Goal: Task Accomplishment & Management: Manage account settings

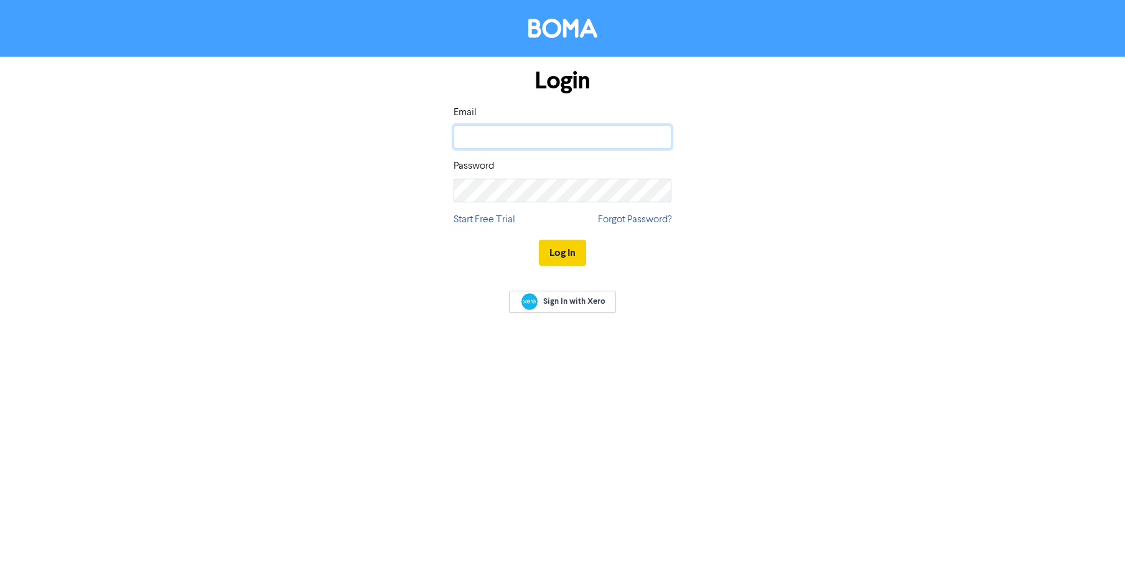
type input "[EMAIL_ADDRESS][DOMAIN_NAME]"
click at [564, 252] on button "Log In" at bounding box center [562, 253] width 47 height 26
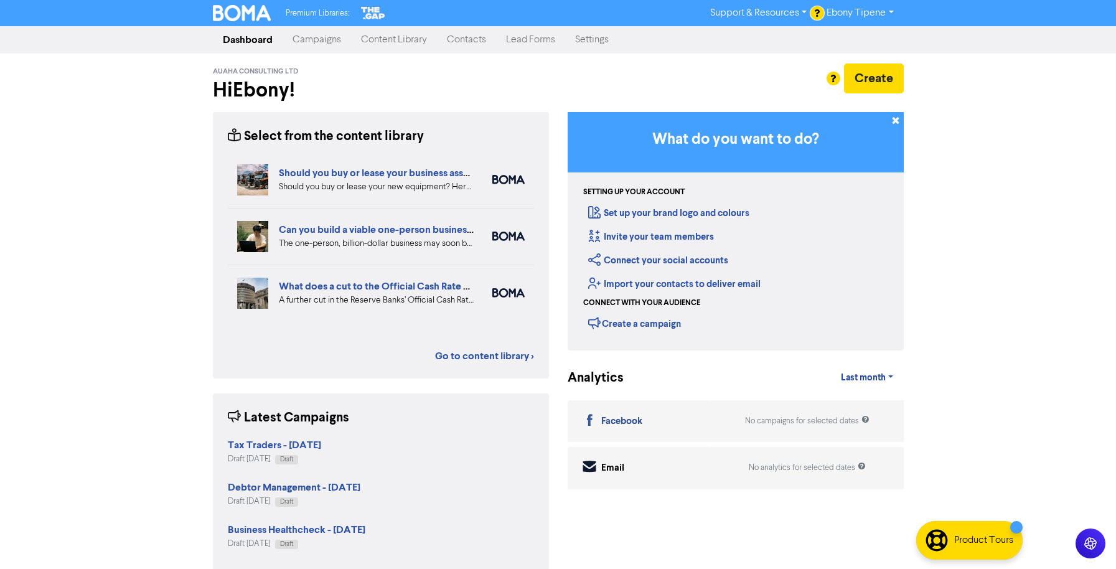
click at [604, 39] on link "Settings" at bounding box center [592, 39] width 54 height 25
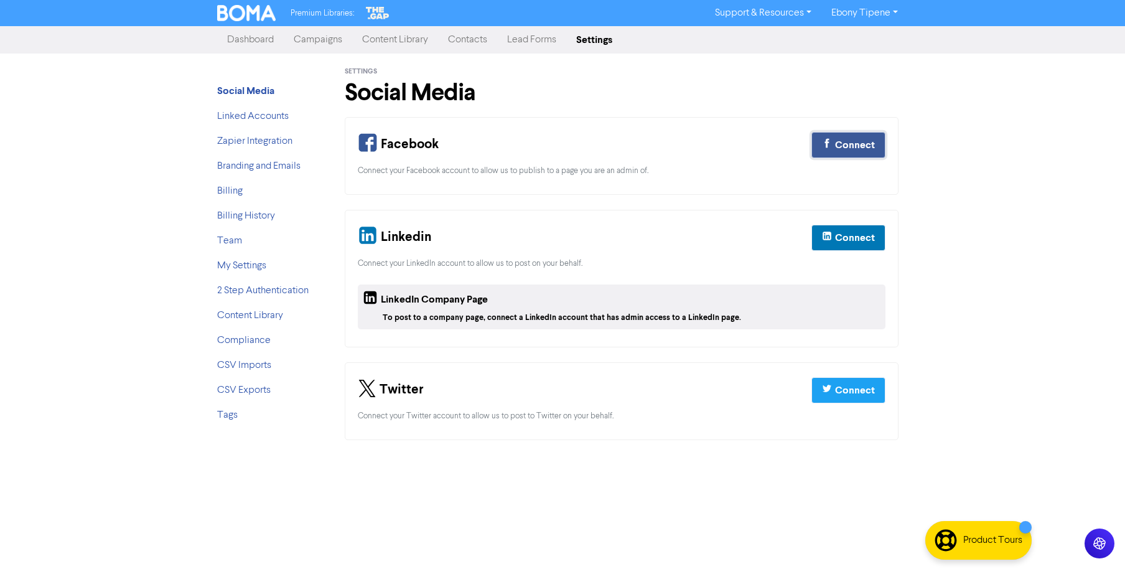
click at [854, 148] on div "Connect" at bounding box center [855, 145] width 40 height 15
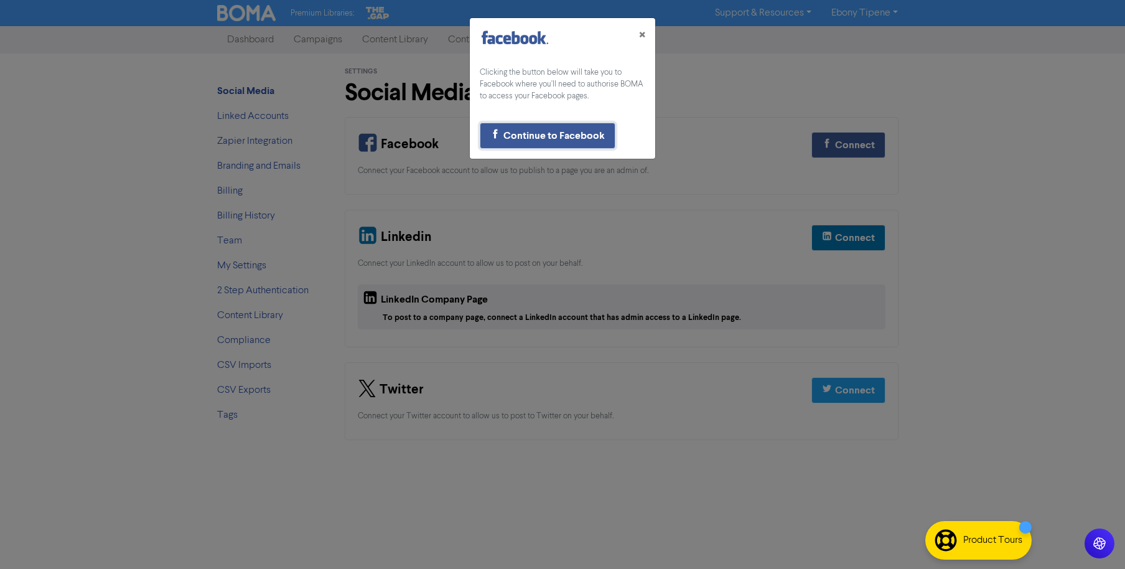
click at [586, 133] on div "Continue to Facebook" at bounding box center [553, 135] width 101 height 15
click at [650, 31] on button "×" at bounding box center [642, 35] width 26 height 35
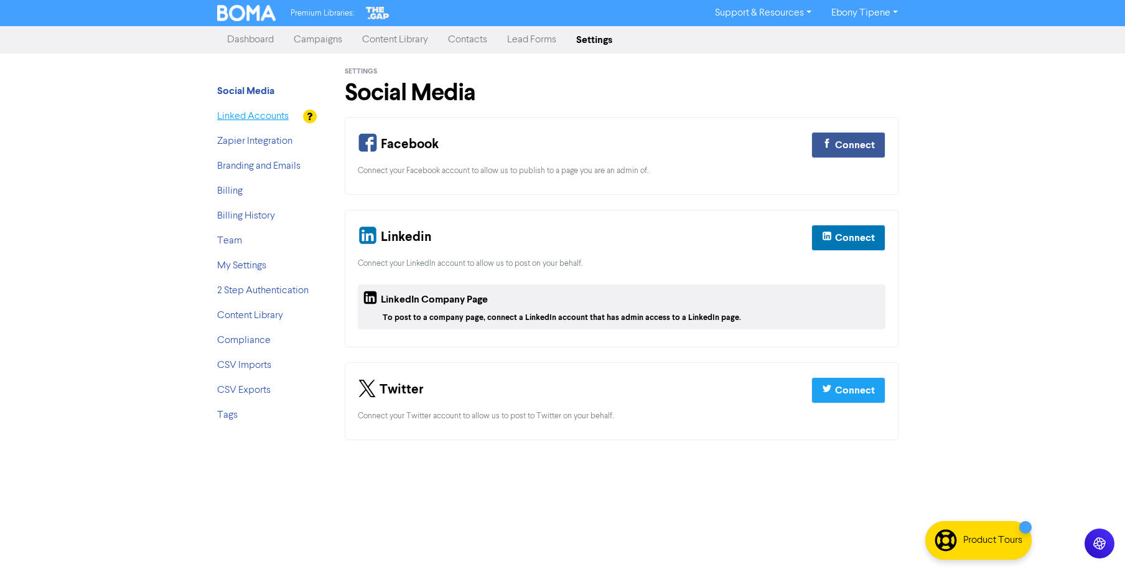
click at [260, 116] on link "Linked Accounts" at bounding box center [253, 116] width 72 height 10
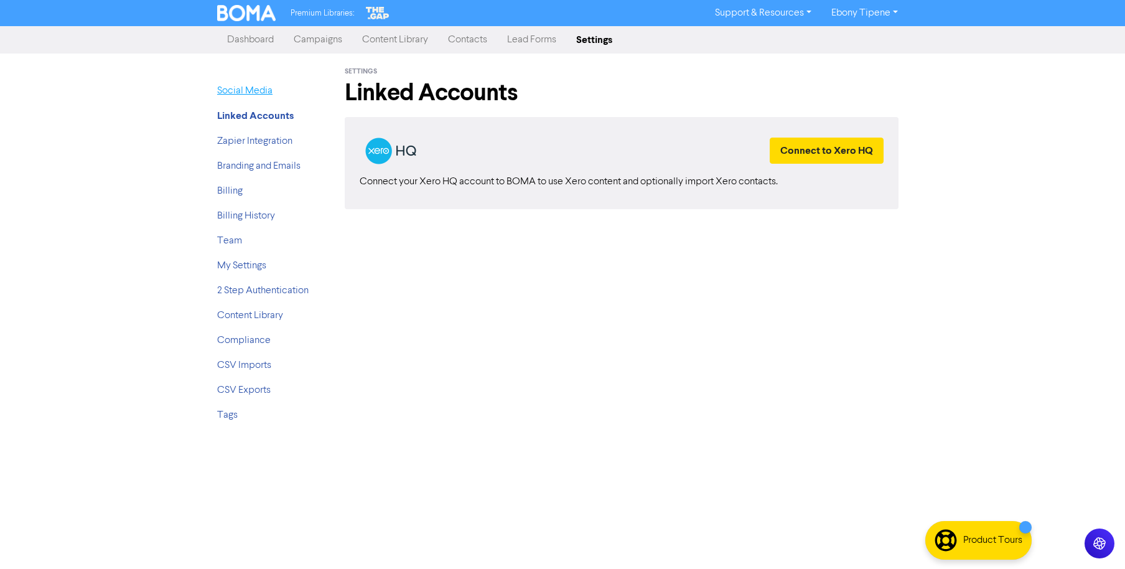
click at [253, 94] on link "Social Media" at bounding box center [244, 91] width 55 height 10
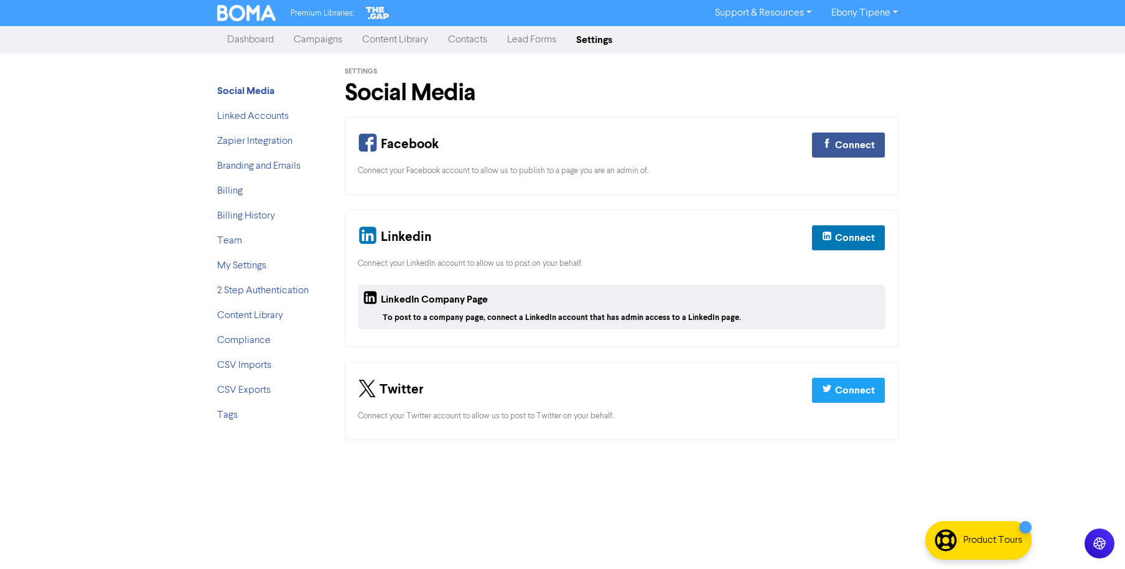
click at [866, 17] on link "Ebony Tipene" at bounding box center [864, 13] width 87 height 20
click at [785, 67] on div "Settings Social Media" at bounding box center [622, 85] width 554 height 63
click at [261, 42] on link "Dashboard" at bounding box center [250, 39] width 67 height 25
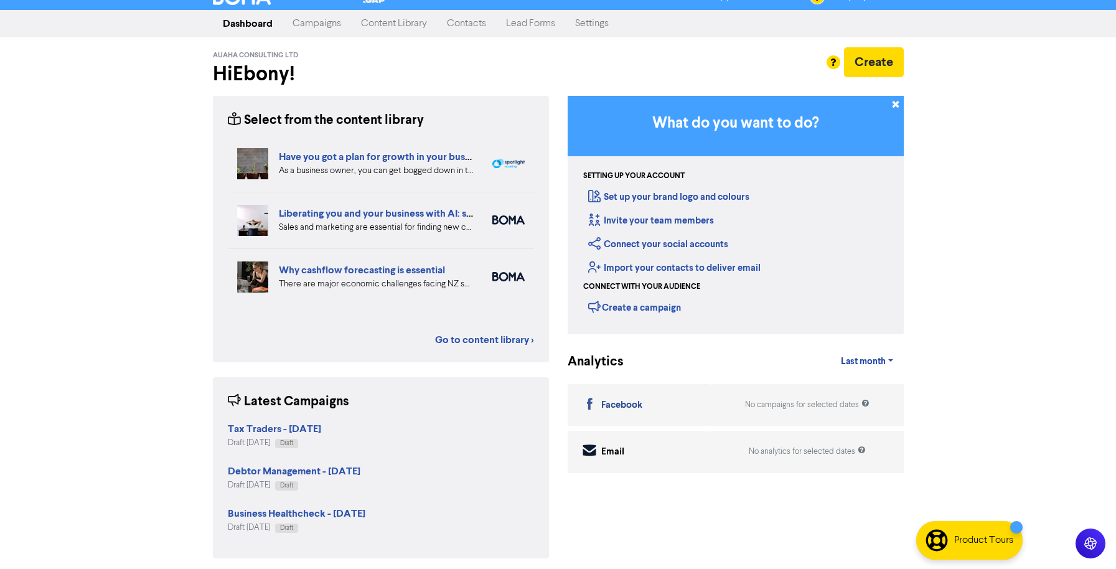
scroll to position [21, 0]
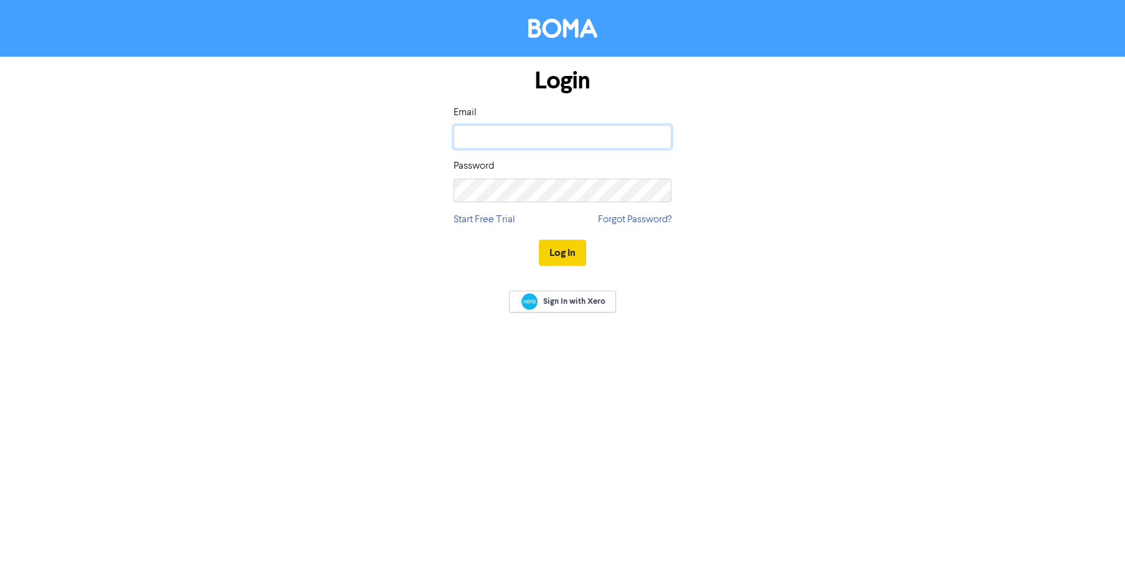
type input "[EMAIL_ADDRESS][DOMAIN_NAME]"
click at [556, 250] on button "Log In" at bounding box center [562, 253] width 47 height 26
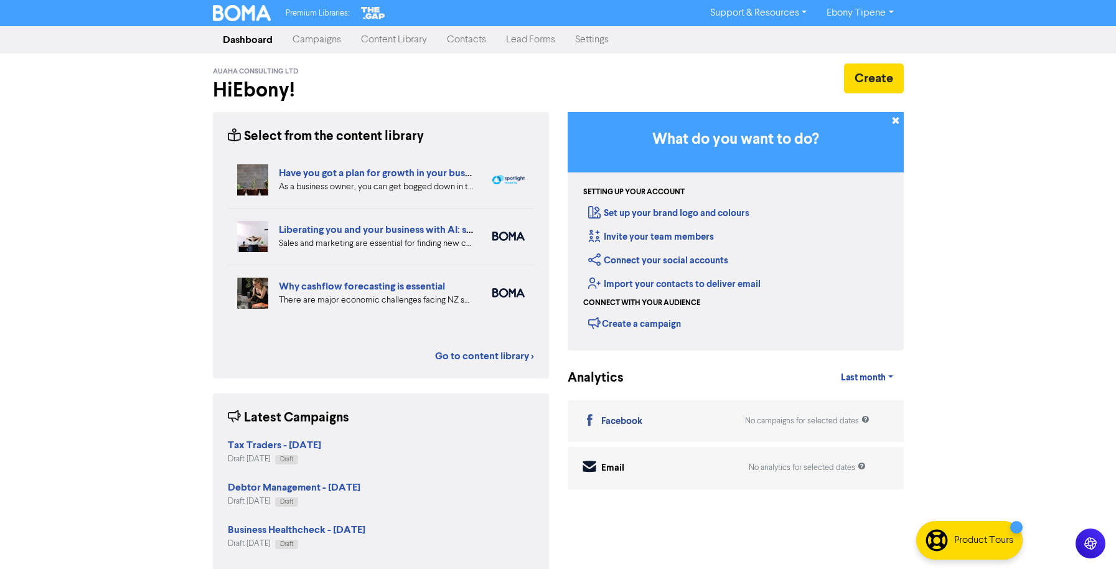
click at [591, 39] on link "Settings" at bounding box center [592, 39] width 54 height 25
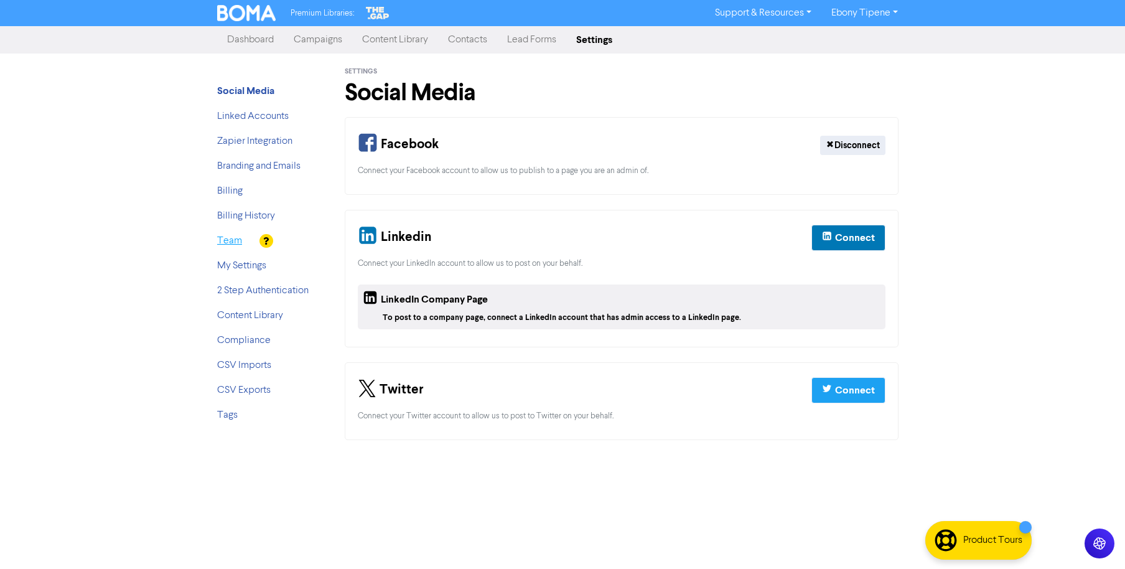
click at [233, 241] on link "Team" at bounding box center [229, 241] width 25 height 10
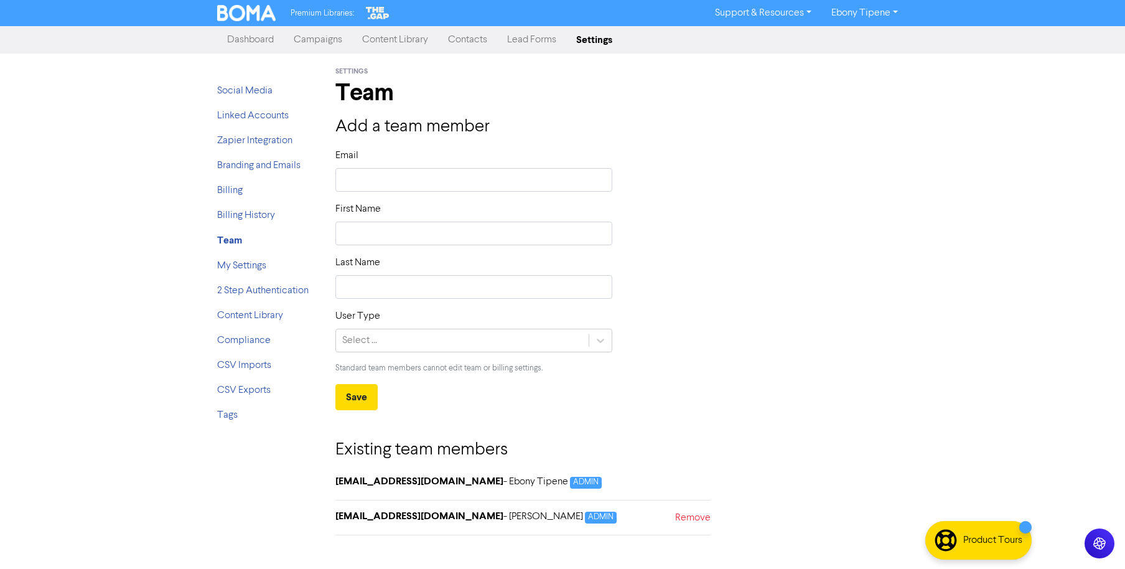
click at [254, 44] on link "Dashboard" at bounding box center [250, 39] width 67 height 25
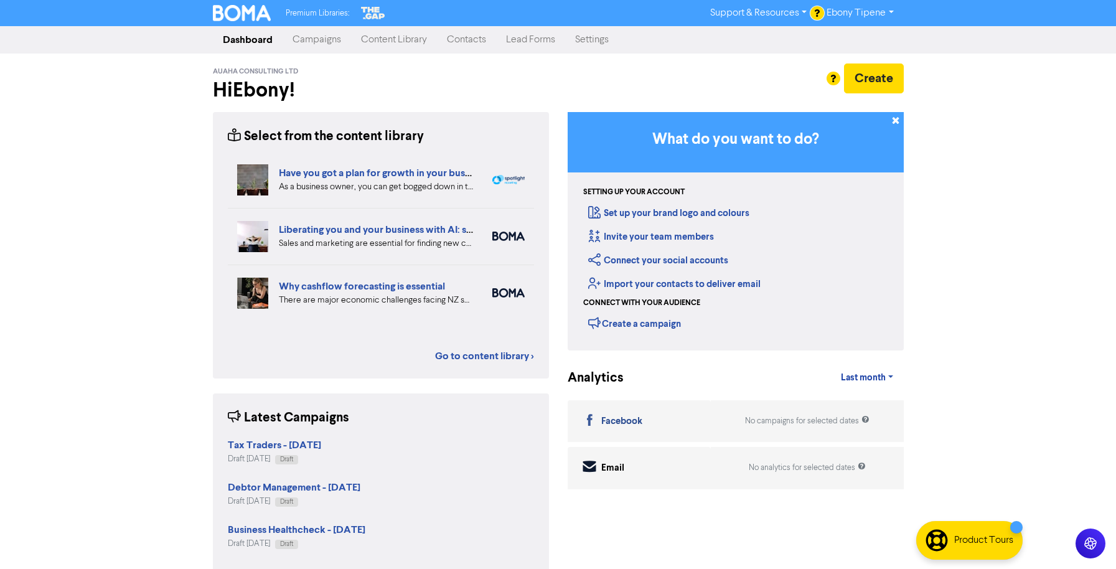
click at [877, 9] on link "Ebony Tipene" at bounding box center [859, 13] width 87 height 20
click at [1002, 135] on div "Premium Libraries: Support & Resources Video Tutorials FAQ & Guides Marketing E…" at bounding box center [558, 284] width 1116 height 569
click at [1069, 137] on div "Premium Libraries: Support & Resources Video Tutorials FAQ & Guides Marketing E…" at bounding box center [558, 284] width 1116 height 569
click at [649, 324] on div "Create a campaign" at bounding box center [634, 323] width 93 height 19
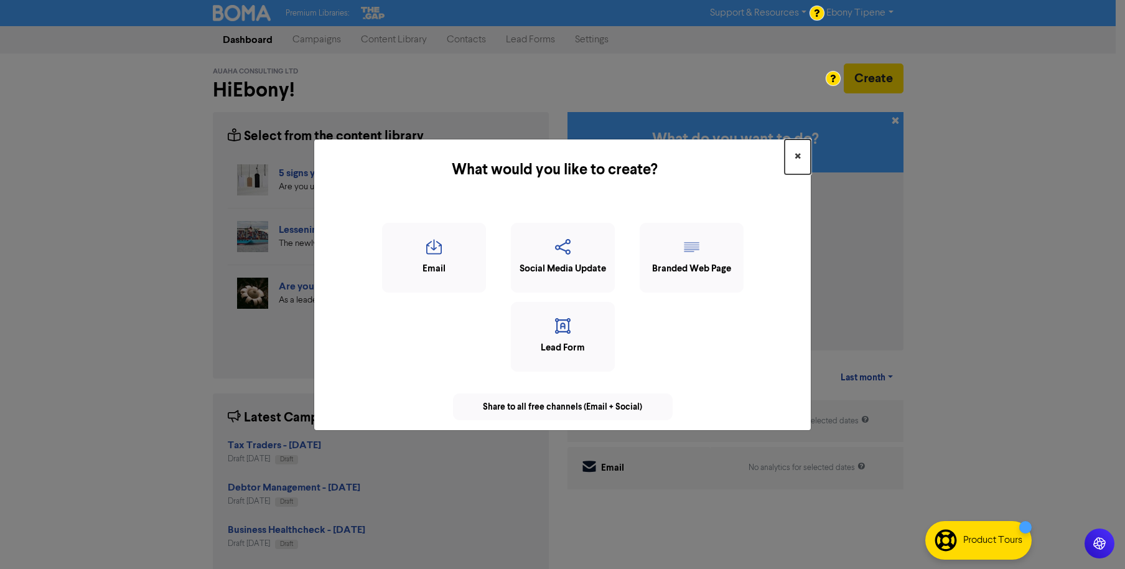
click at [795, 156] on span "×" at bounding box center [798, 156] width 6 height 19
